Goal: Book appointment/travel/reservation

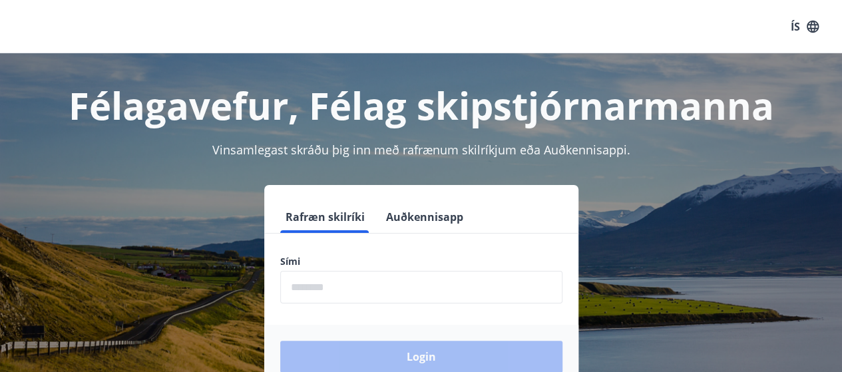
scroll to position [133, 0]
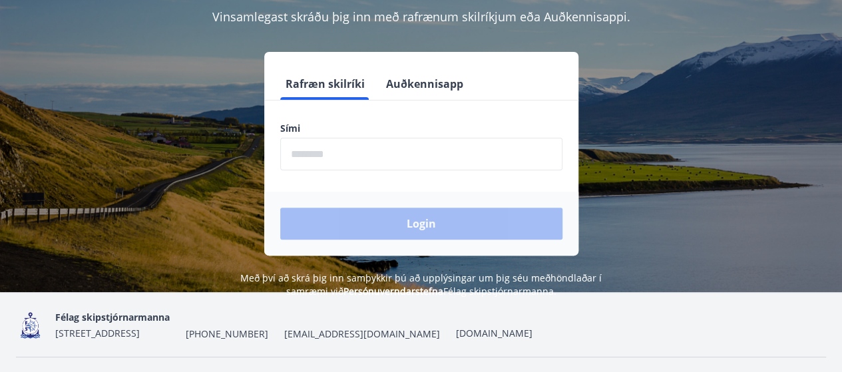
click at [326, 153] on input "phone" at bounding box center [421, 154] width 282 height 33
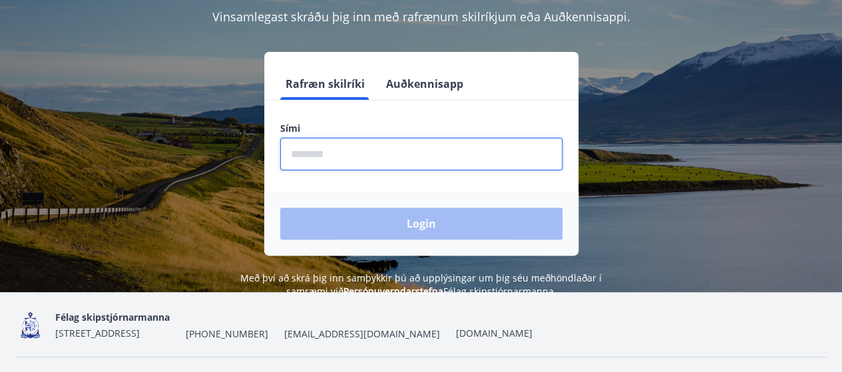
type input "********"
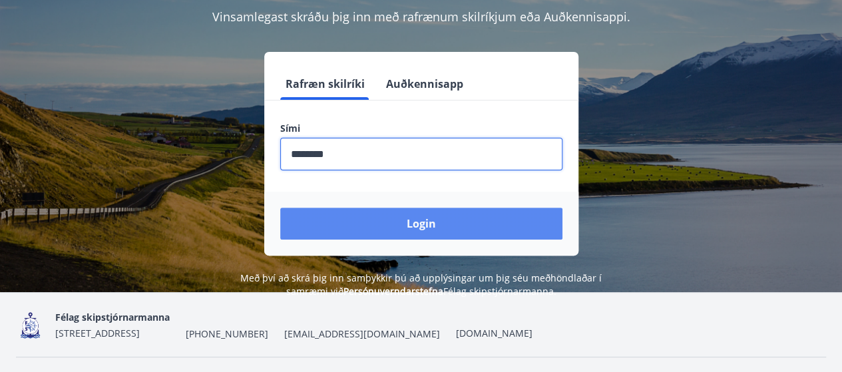
click at [420, 227] on button "Login" at bounding box center [421, 224] width 282 height 32
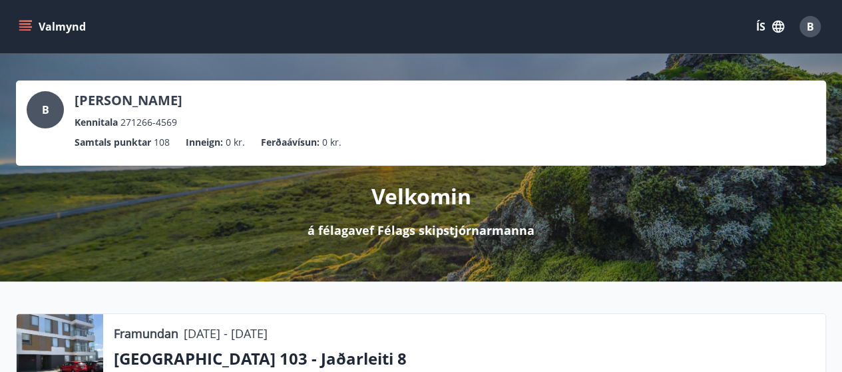
click at [45, 25] on button "Valmynd" at bounding box center [53, 27] width 75 height 24
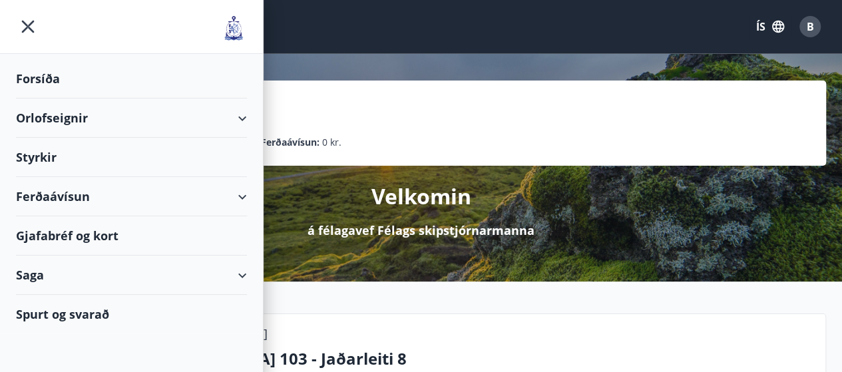
click at [79, 117] on div "Orlofseignir" at bounding box center [131, 118] width 231 height 39
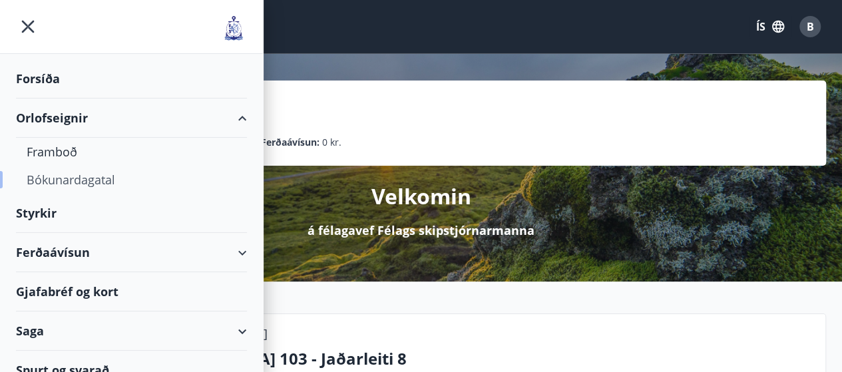
click at [91, 184] on div "Bókunardagatal" at bounding box center [132, 180] width 210 height 28
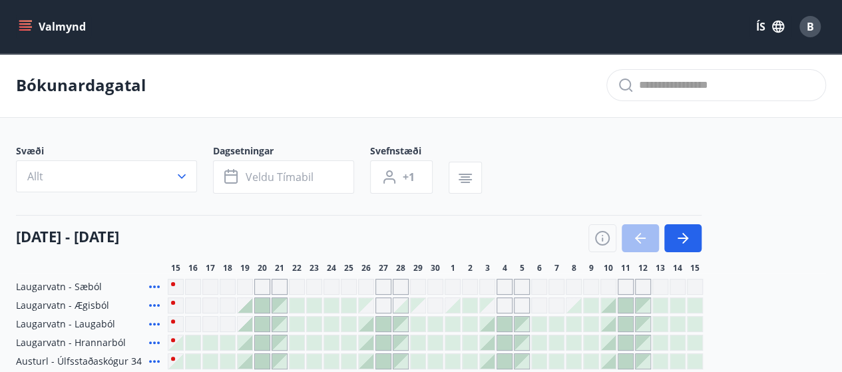
click at [181, 176] on icon "button" at bounding box center [182, 176] width 8 height 5
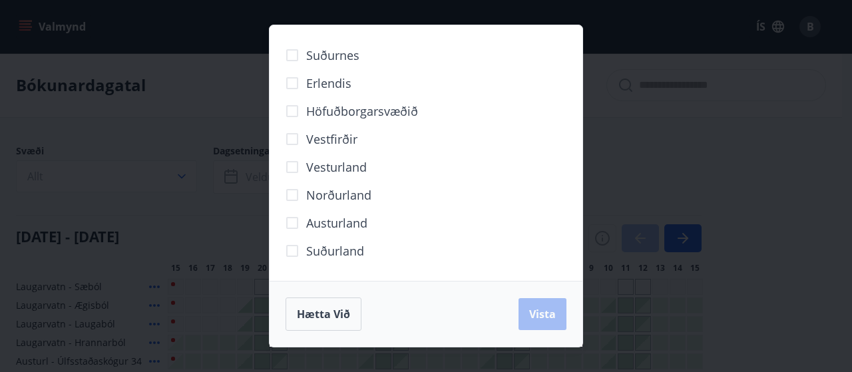
click at [180, 178] on div "Suðurnes Erlendis Höfuðborgarsvæðið [GEOGRAPHIC_DATA] [GEOGRAPHIC_DATA] [GEOGRA…" at bounding box center [426, 186] width 852 height 372
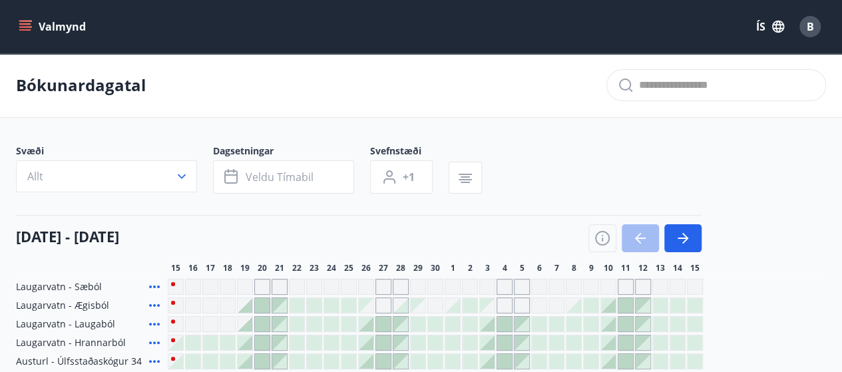
click at [180, 178] on icon "button" at bounding box center [181, 176] width 13 height 13
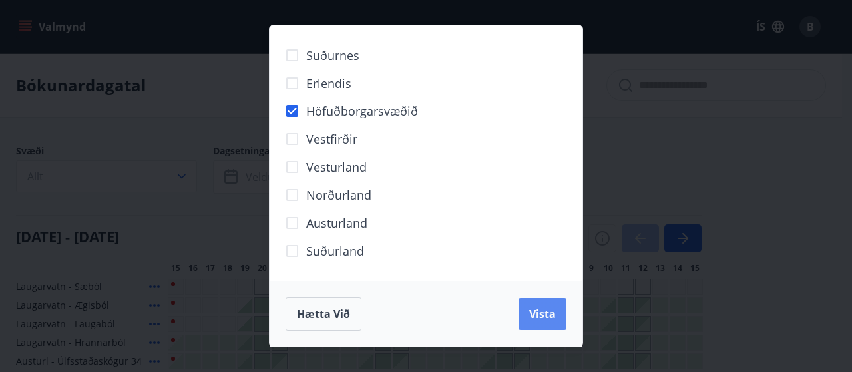
click at [538, 313] on span "Vista" at bounding box center [542, 314] width 27 height 15
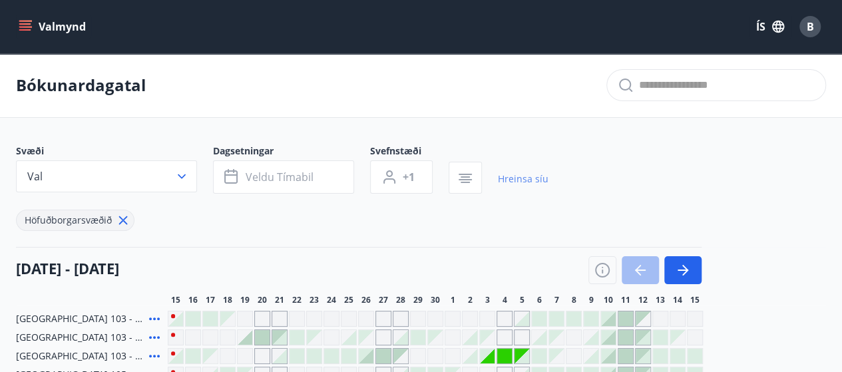
click at [518, 171] on link "Hreinsa síu" at bounding box center [523, 178] width 51 height 29
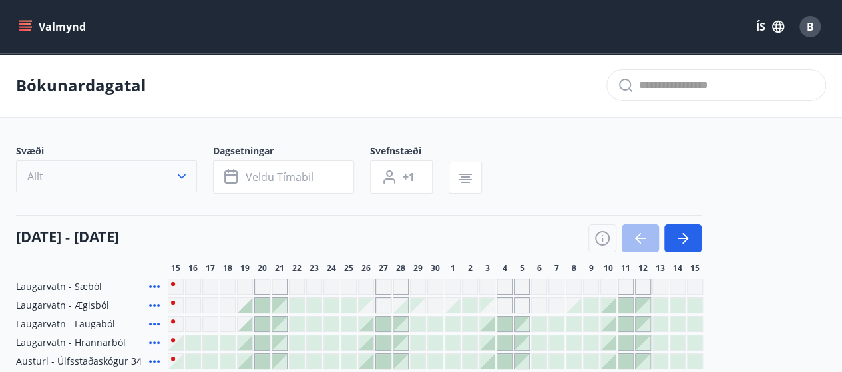
click at [182, 176] on icon "button" at bounding box center [182, 176] width 8 height 5
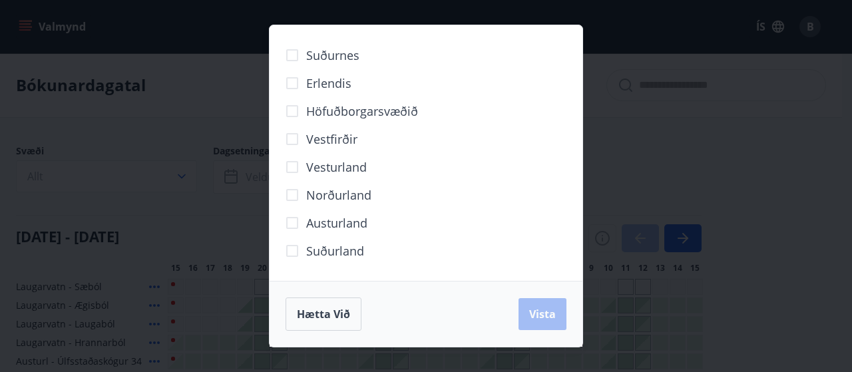
click at [382, 111] on span "Höfuðborgarsvæðið" at bounding box center [362, 110] width 112 height 17
click at [533, 324] on button "Vista" at bounding box center [542, 314] width 48 height 32
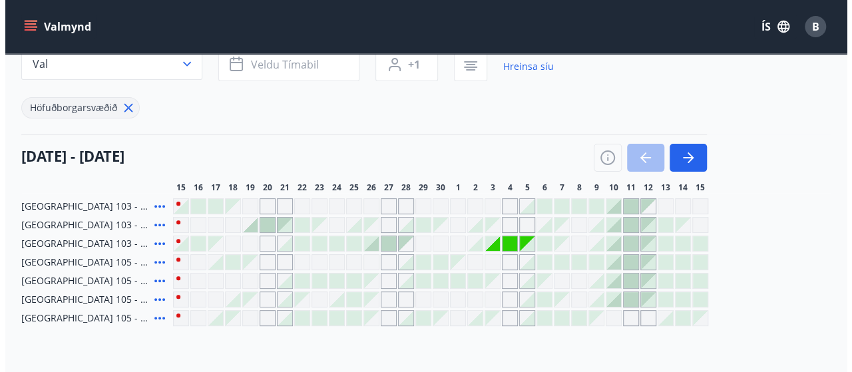
scroll to position [133, 0]
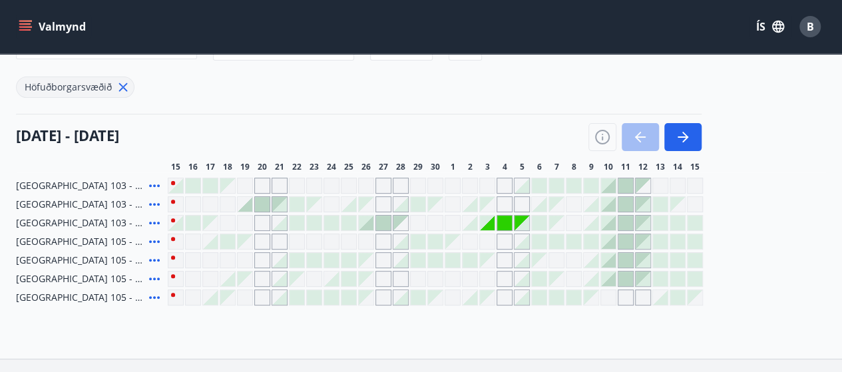
click at [177, 226] on div at bounding box center [175, 223] width 15 height 15
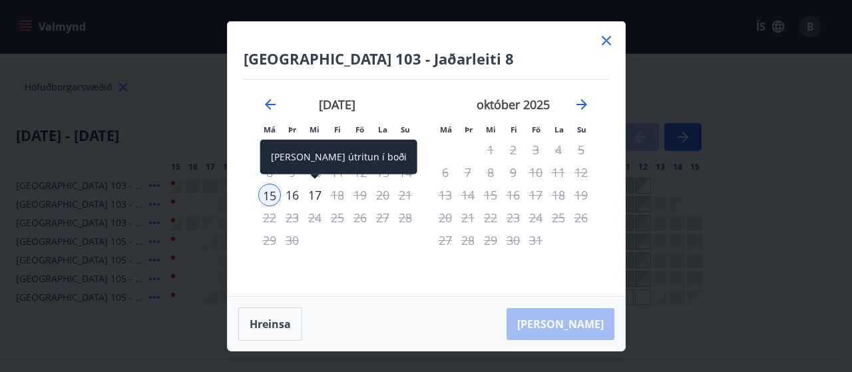
click at [316, 198] on div "17" at bounding box center [314, 195] width 23 height 23
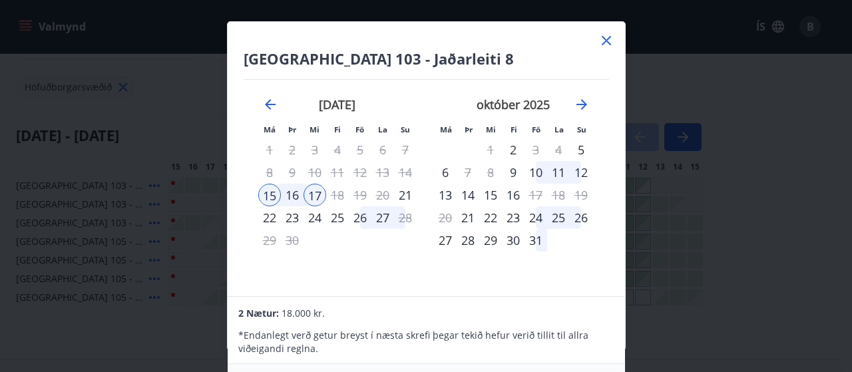
scroll to position [0, 0]
